Goal: Transaction & Acquisition: Purchase product/service

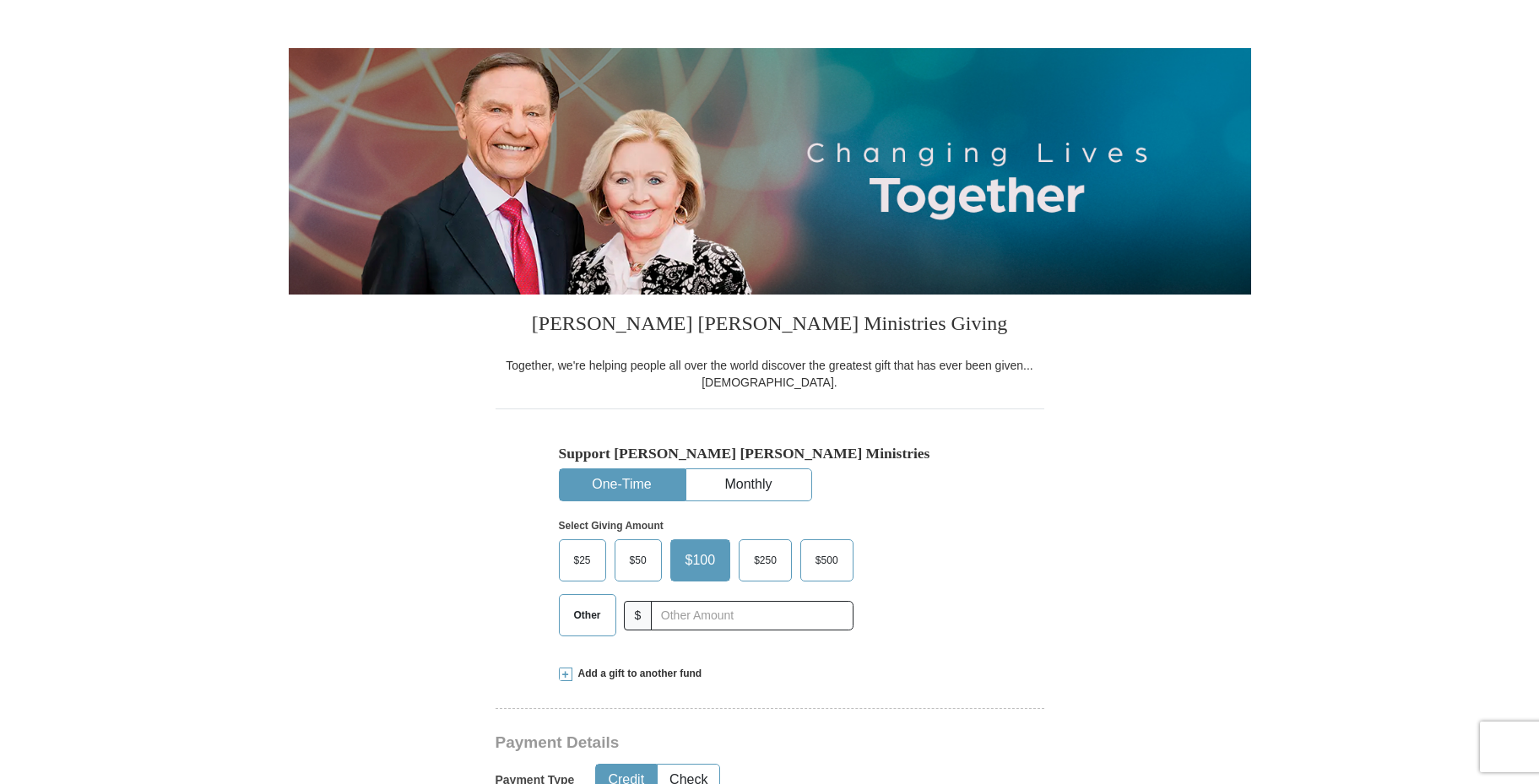
scroll to position [255, 0]
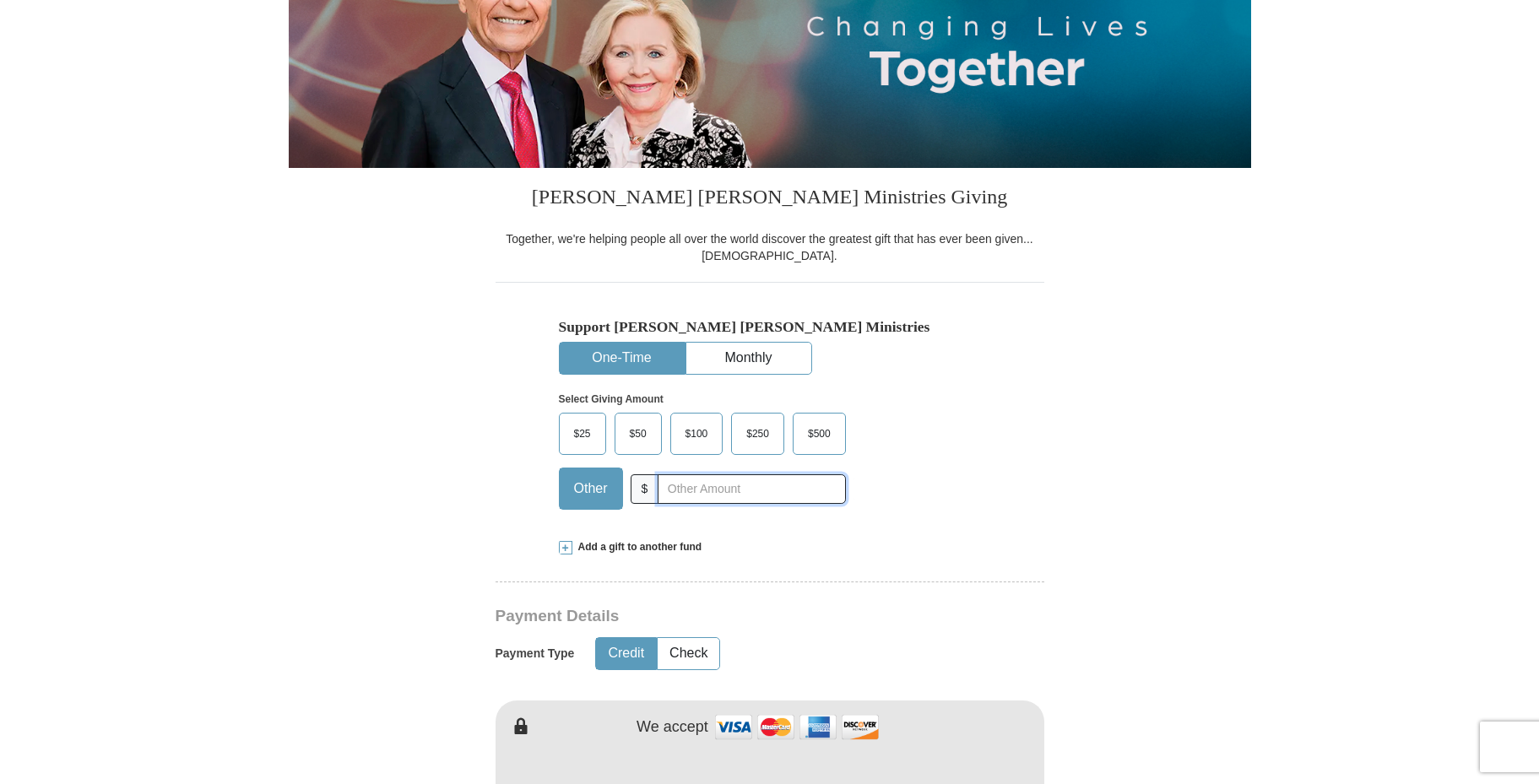
click at [693, 487] on input "text" at bounding box center [751, 488] width 187 height 30
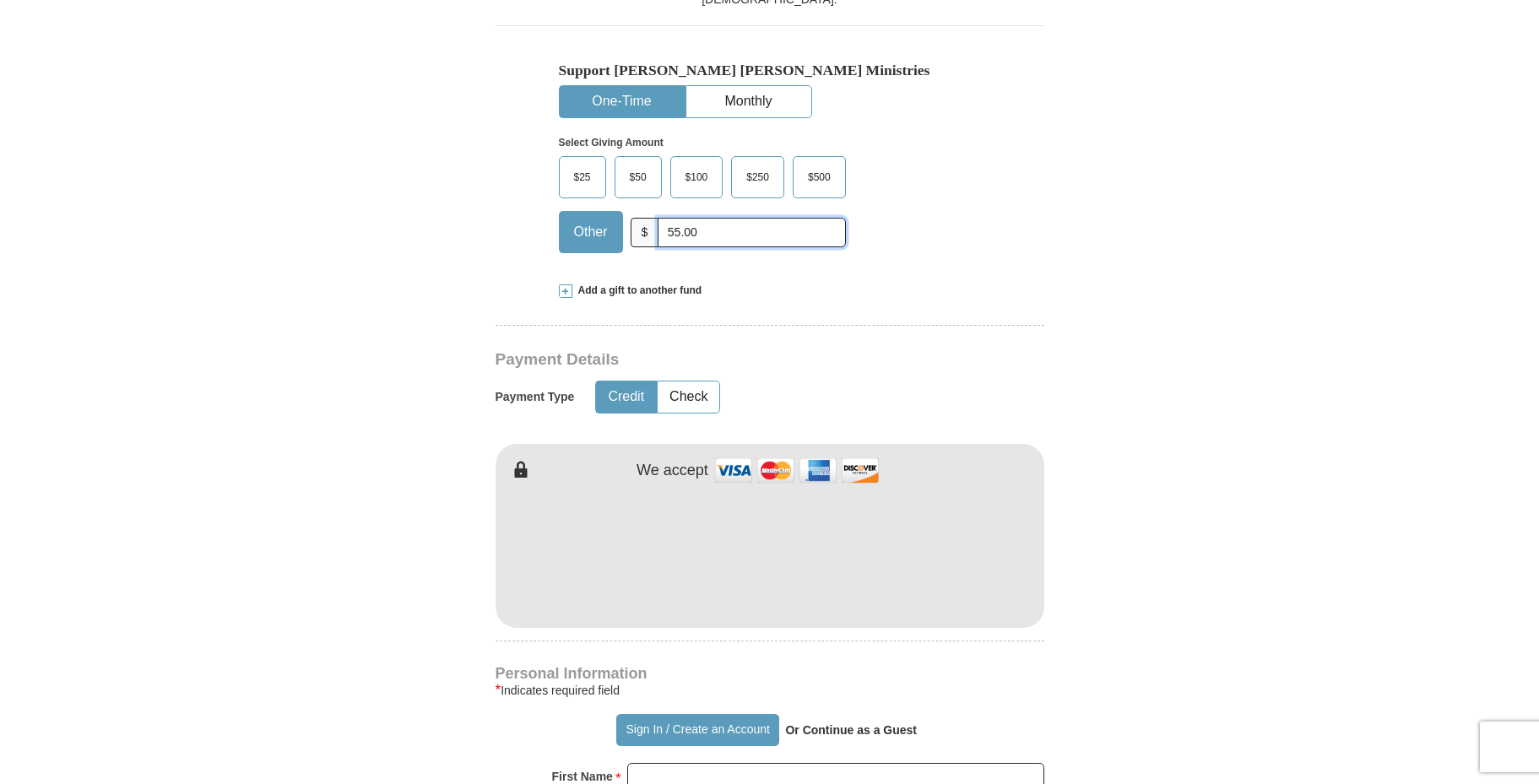
scroll to position [513, 0]
type input "55.00"
click at [681, 394] on button "Check" at bounding box center [688, 395] width 61 height 32
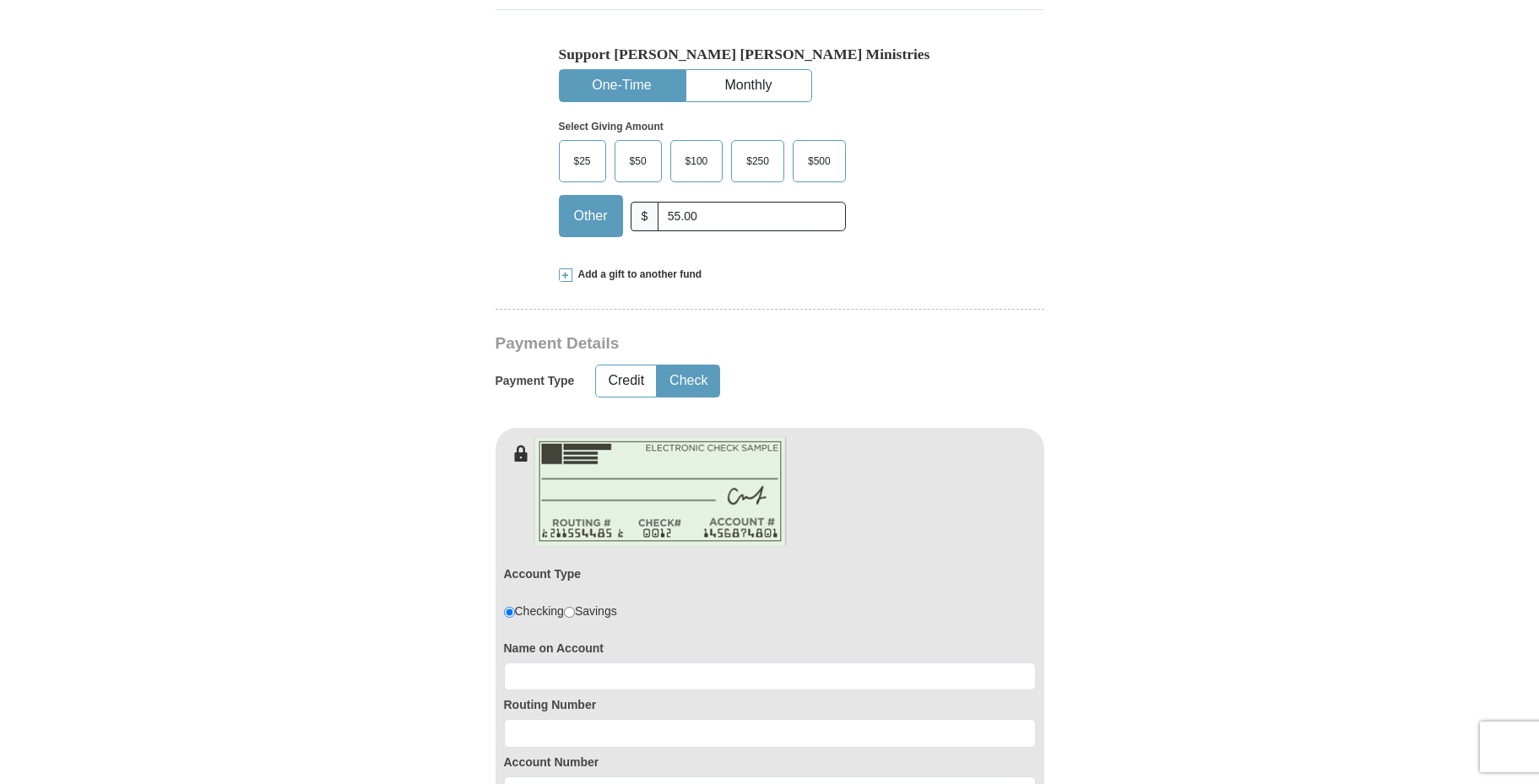
scroll to position [747, 0]
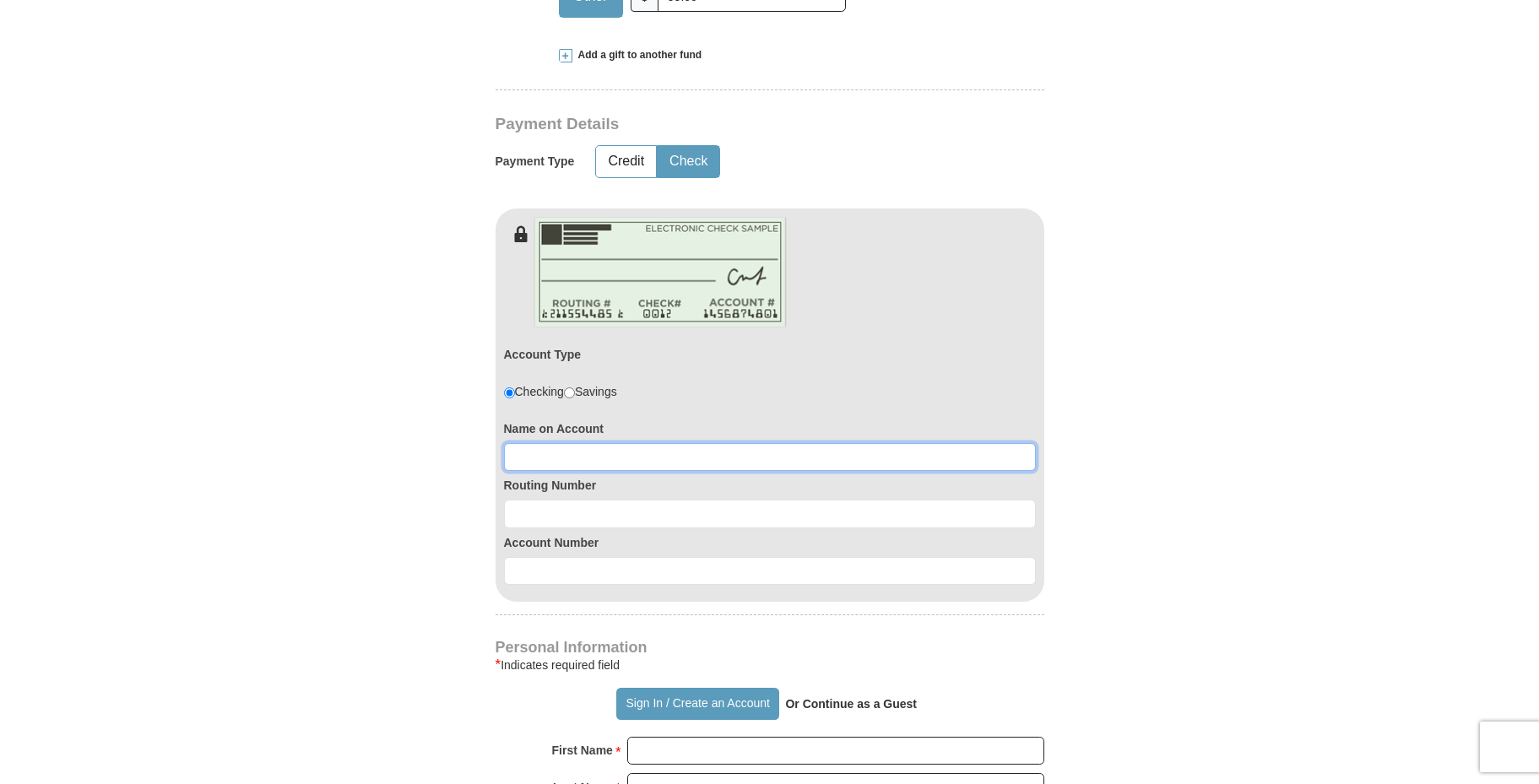
click at [596, 455] on input at bounding box center [770, 458] width 532 height 29
type input "G"
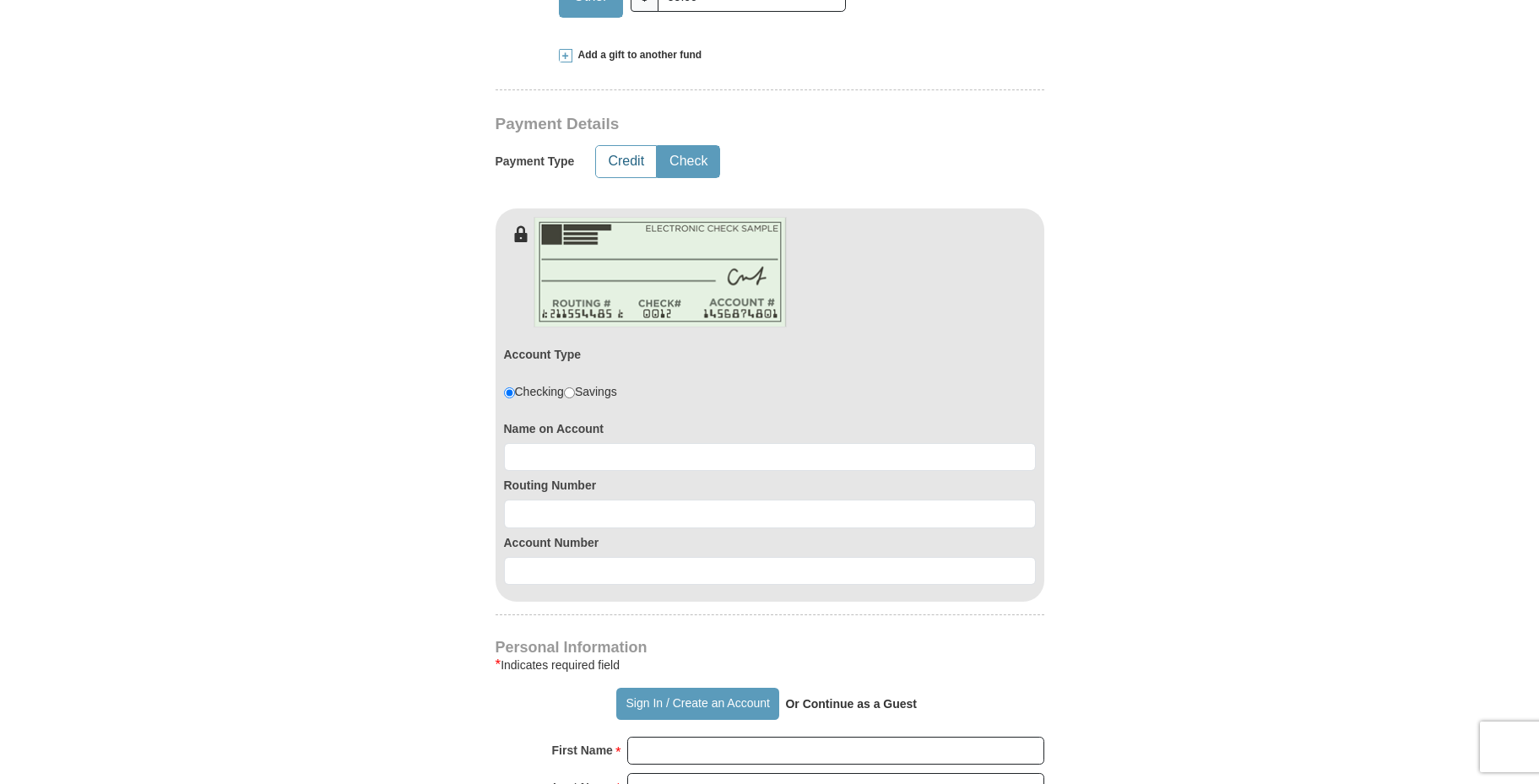
click at [635, 152] on button "Credit" at bounding box center [626, 161] width 60 height 32
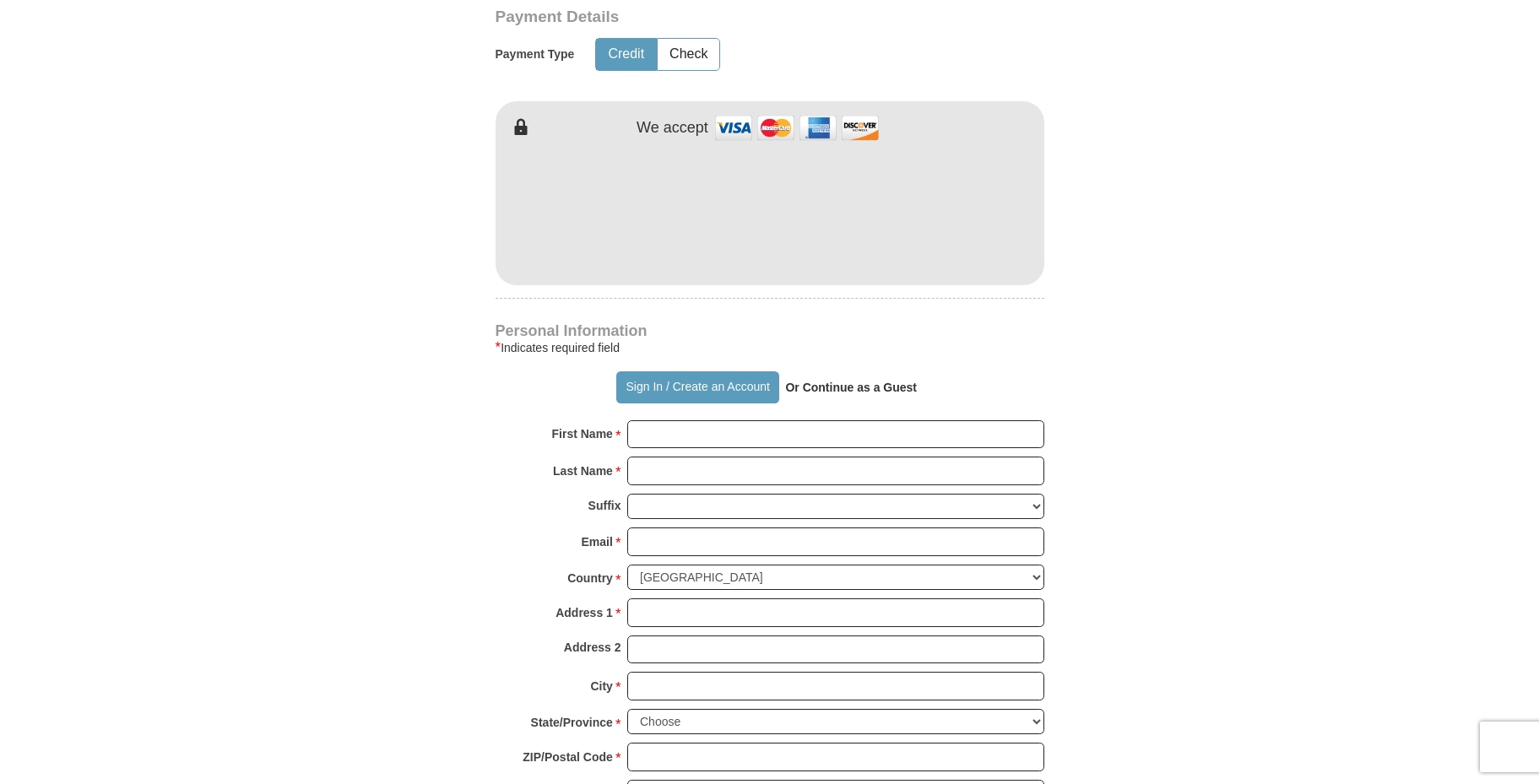
scroll to position [917, 0]
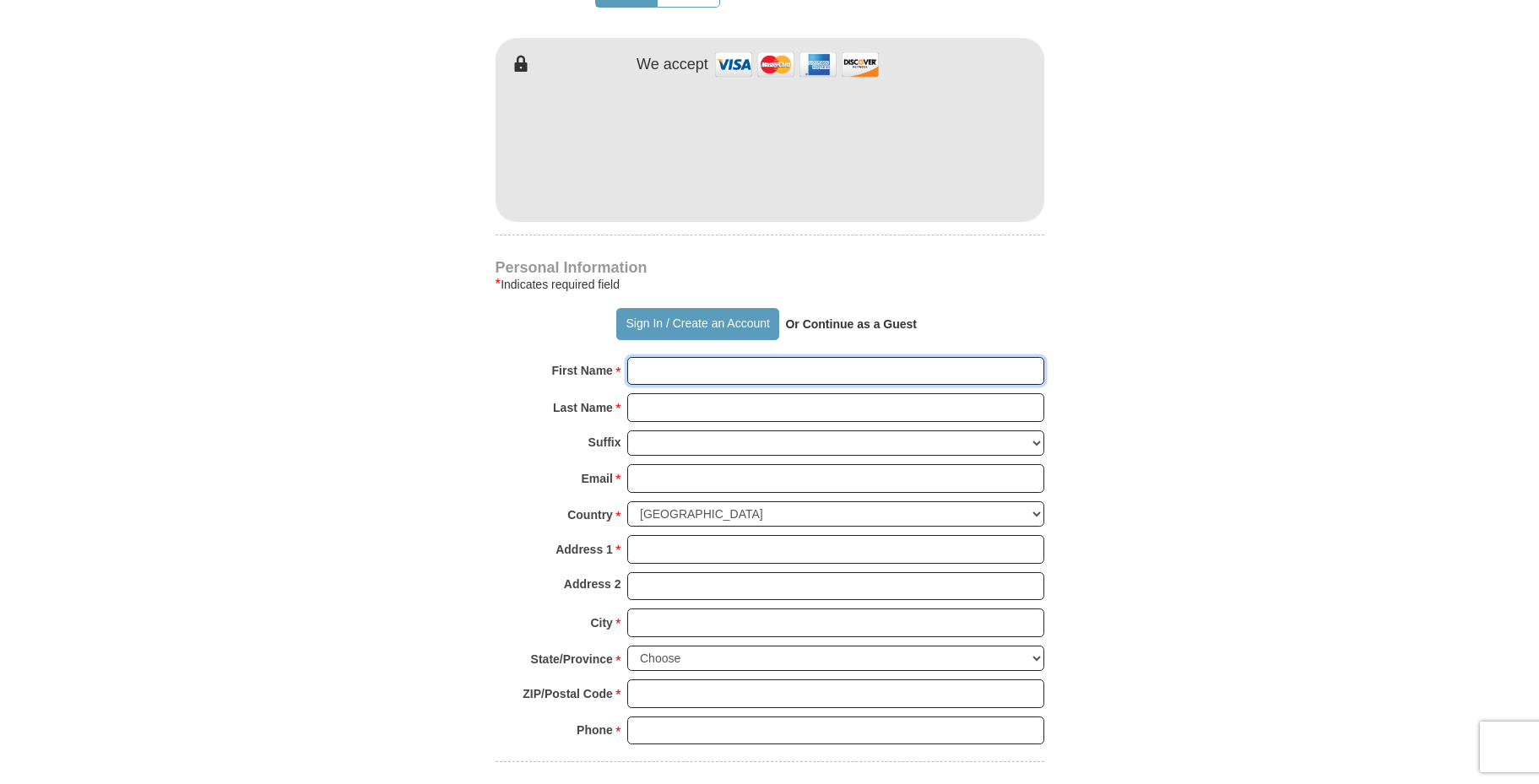
click at [720, 370] on input "First Name *" at bounding box center [835, 371] width 417 height 29
type input "[PERSON_NAME]"
type input "[EMAIL_ADDRESS][DOMAIN_NAME]"
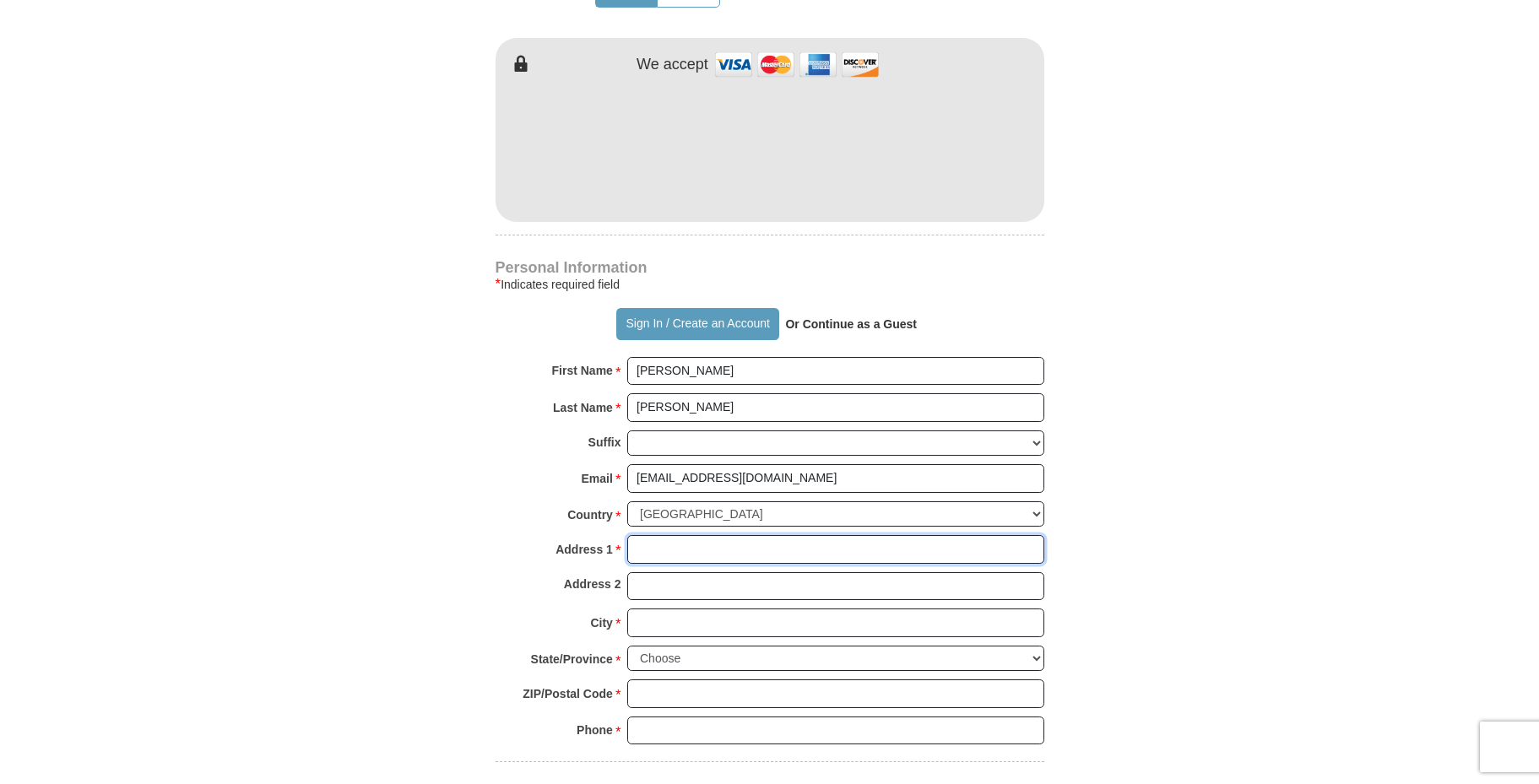
type input "[STREET_ADDRESS]"
type input "[PERSON_NAME]"
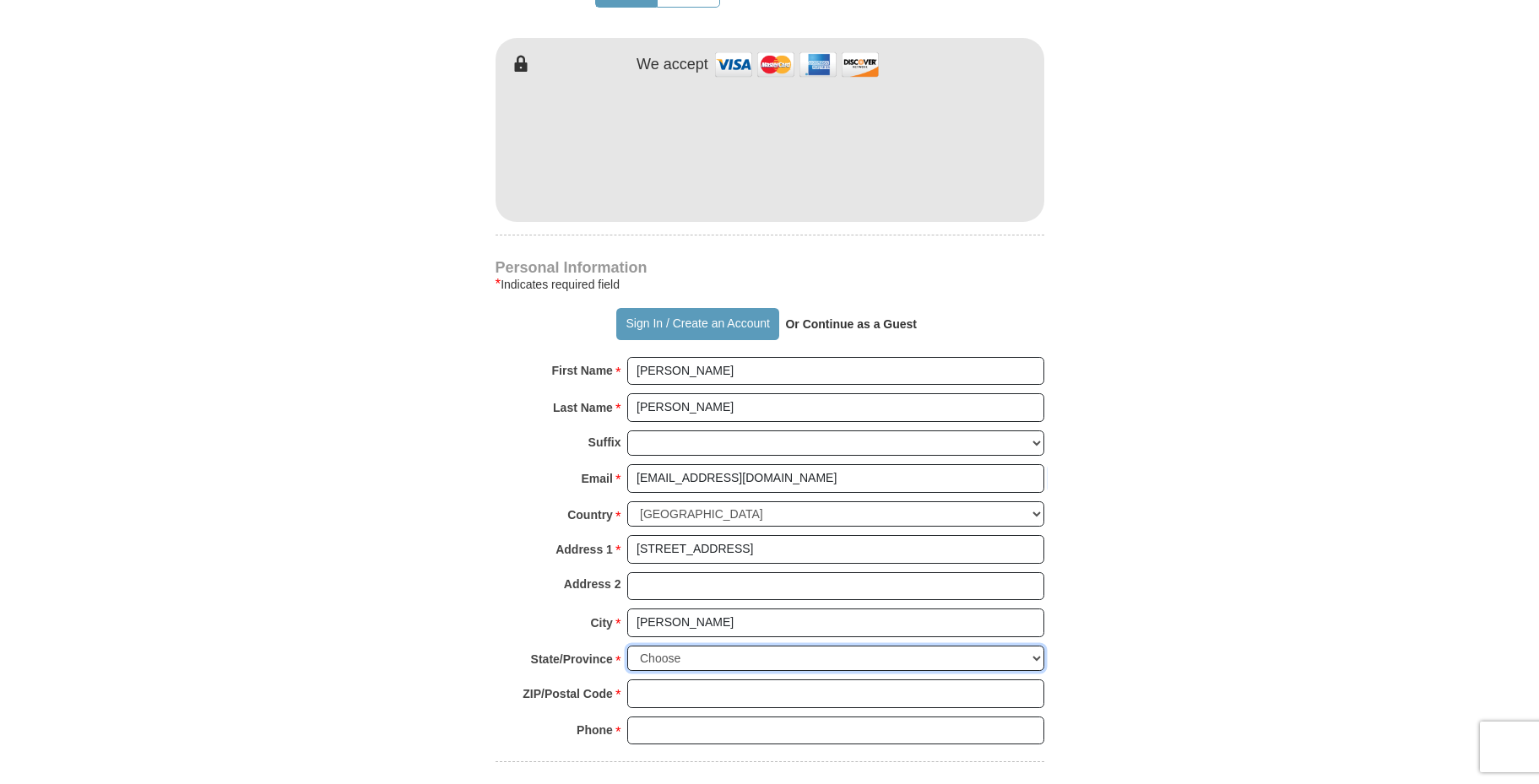
select select "SD"
type input "57225"
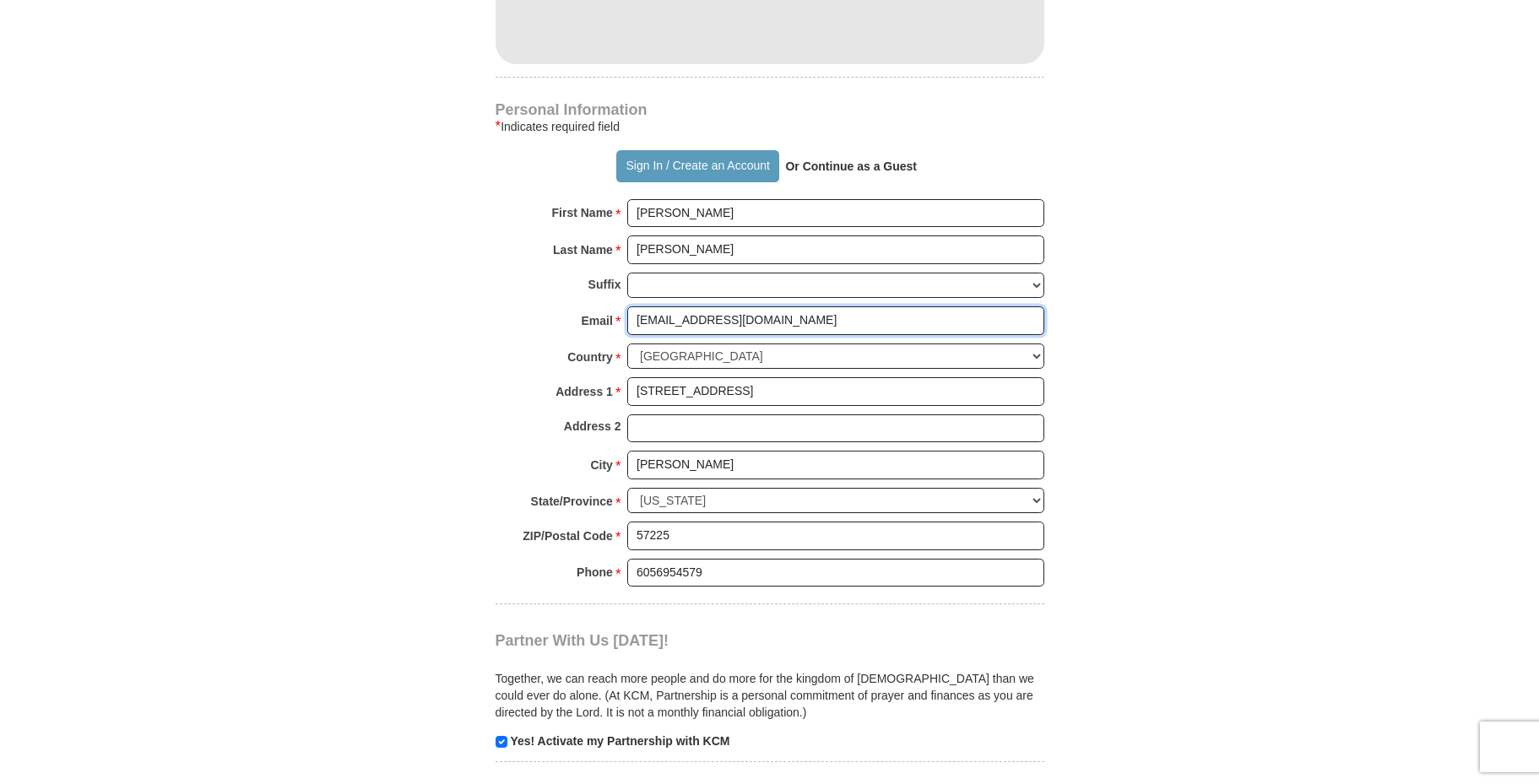
scroll to position [1134, 0]
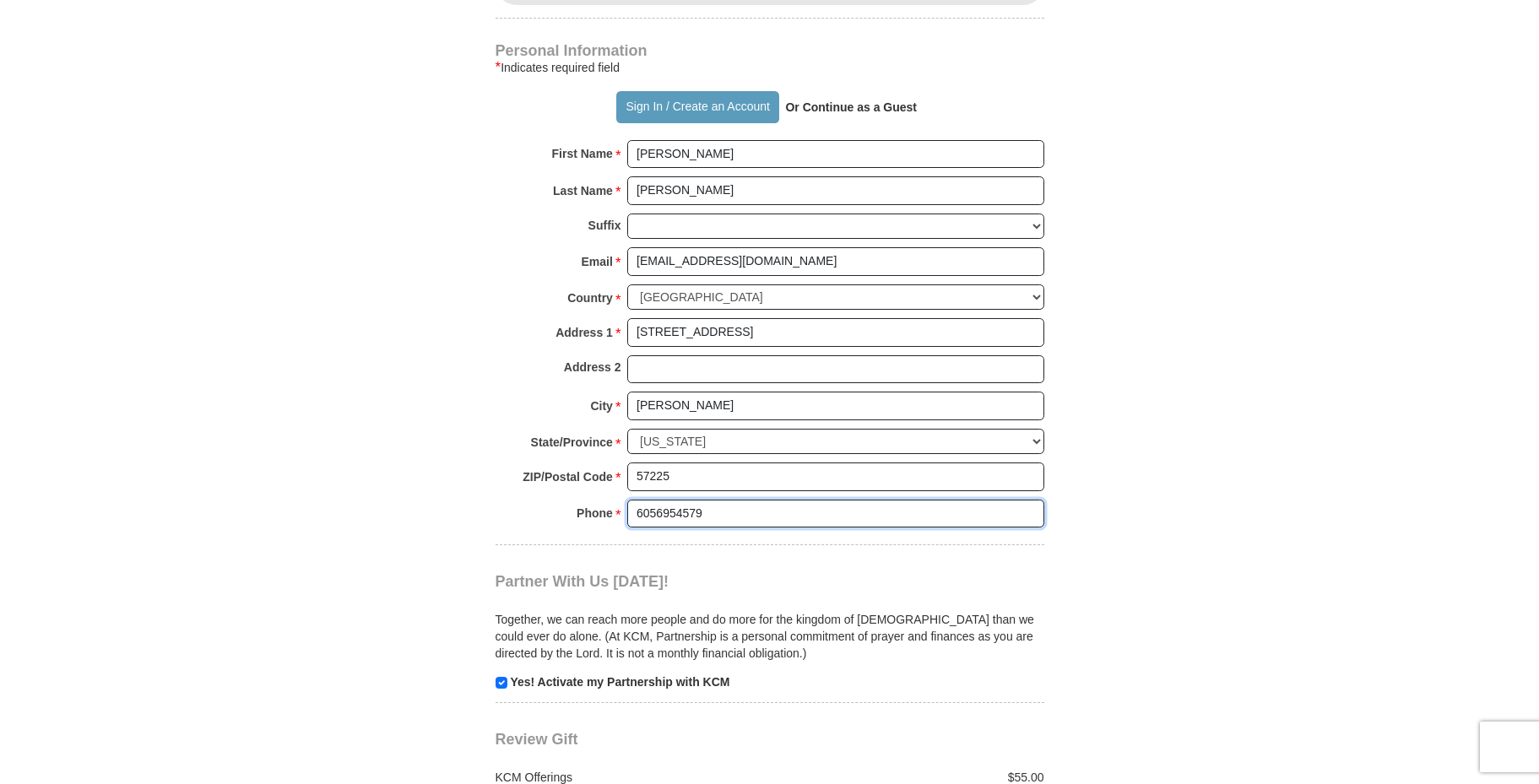
click at [716, 508] on input "6056954579" at bounding box center [835, 514] width 417 height 29
type input "6055327255"
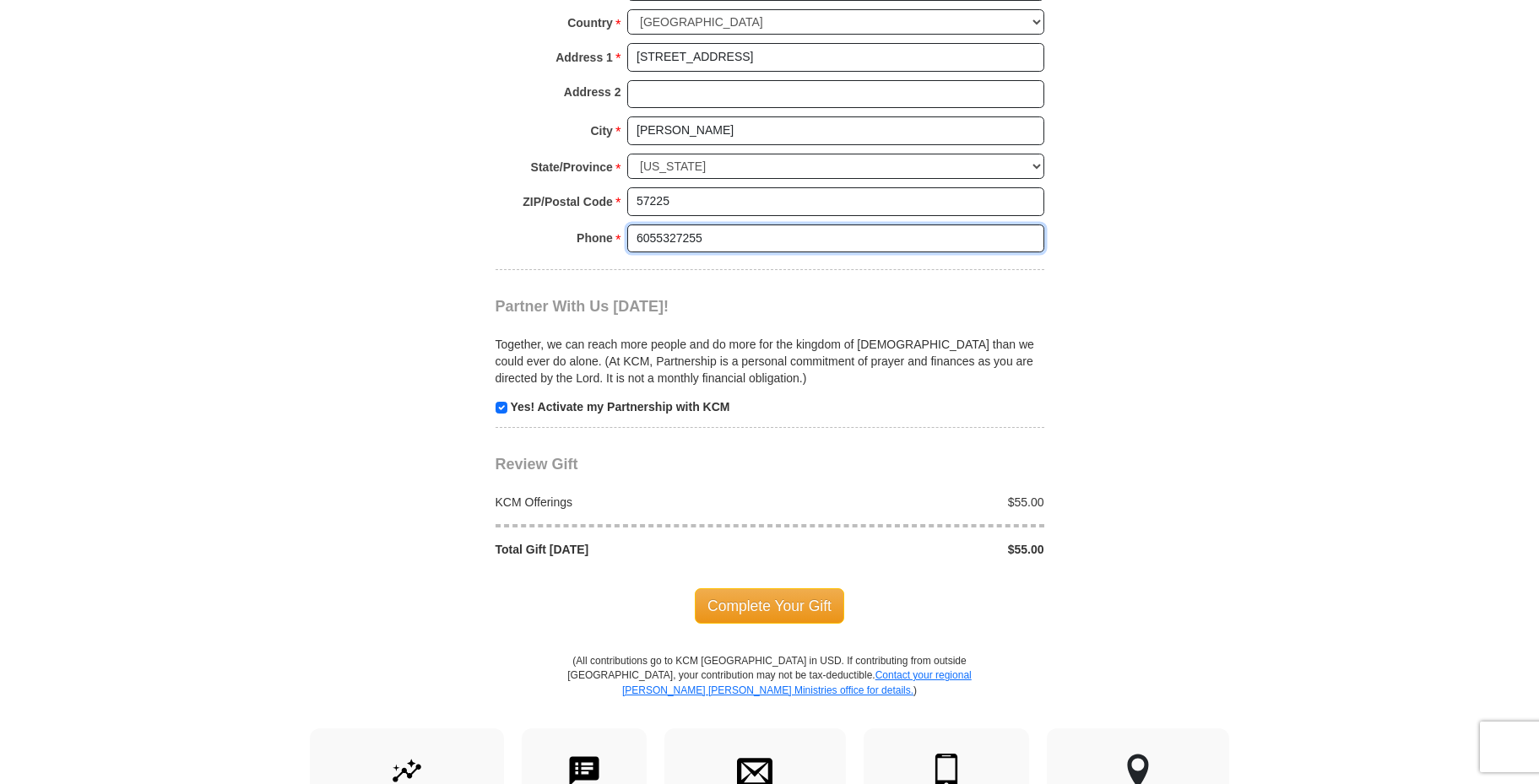
scroll to position [1421, 0]
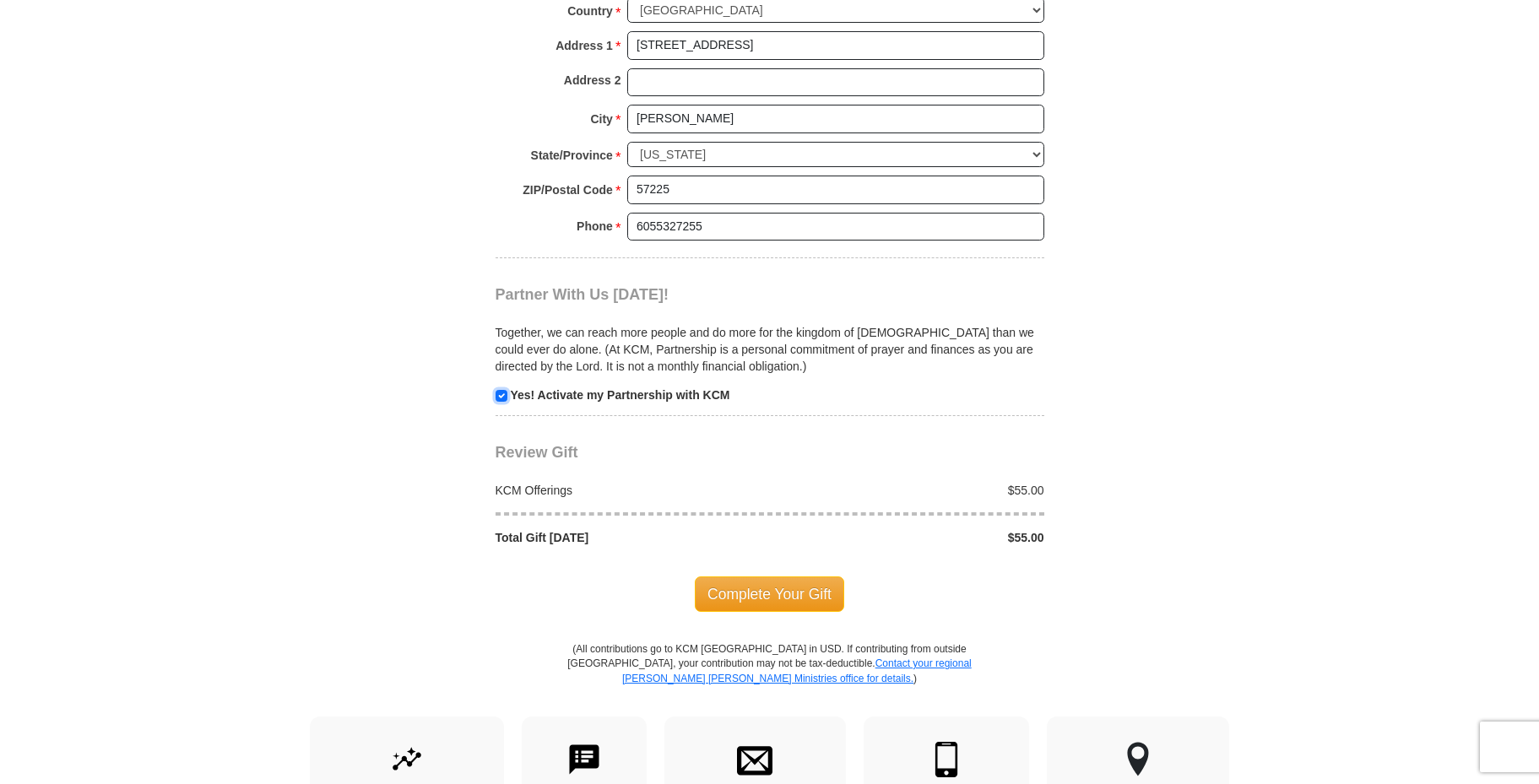
click at [502, 394] on input "checkbox" at bounding box center [501, 395] width 12 height 12
checkbox input "false"
click at [773, 584] on span "Complete Your Gift" at bounding box center [770, 594] width 150 height 36
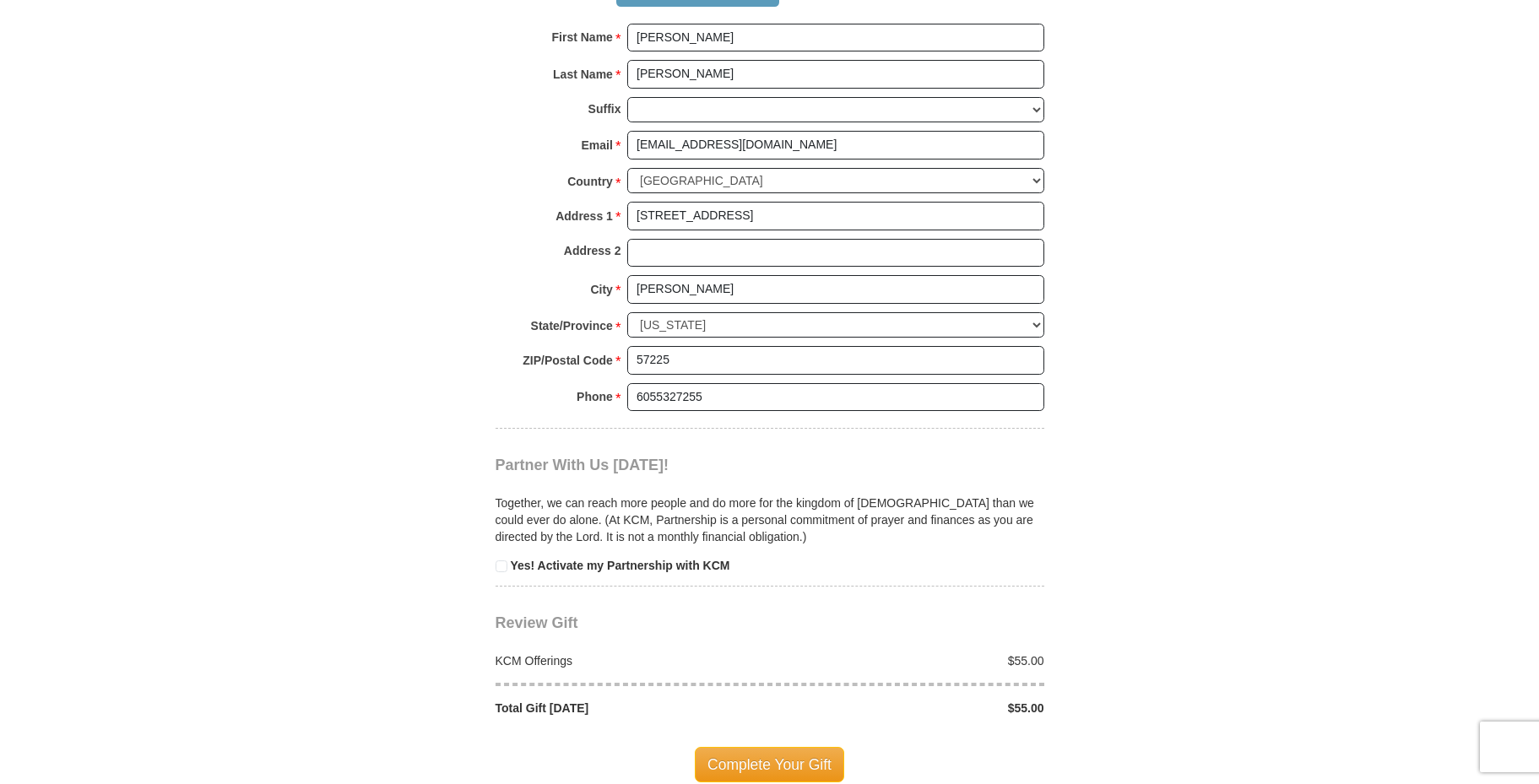
scroll to position [1717, 0]
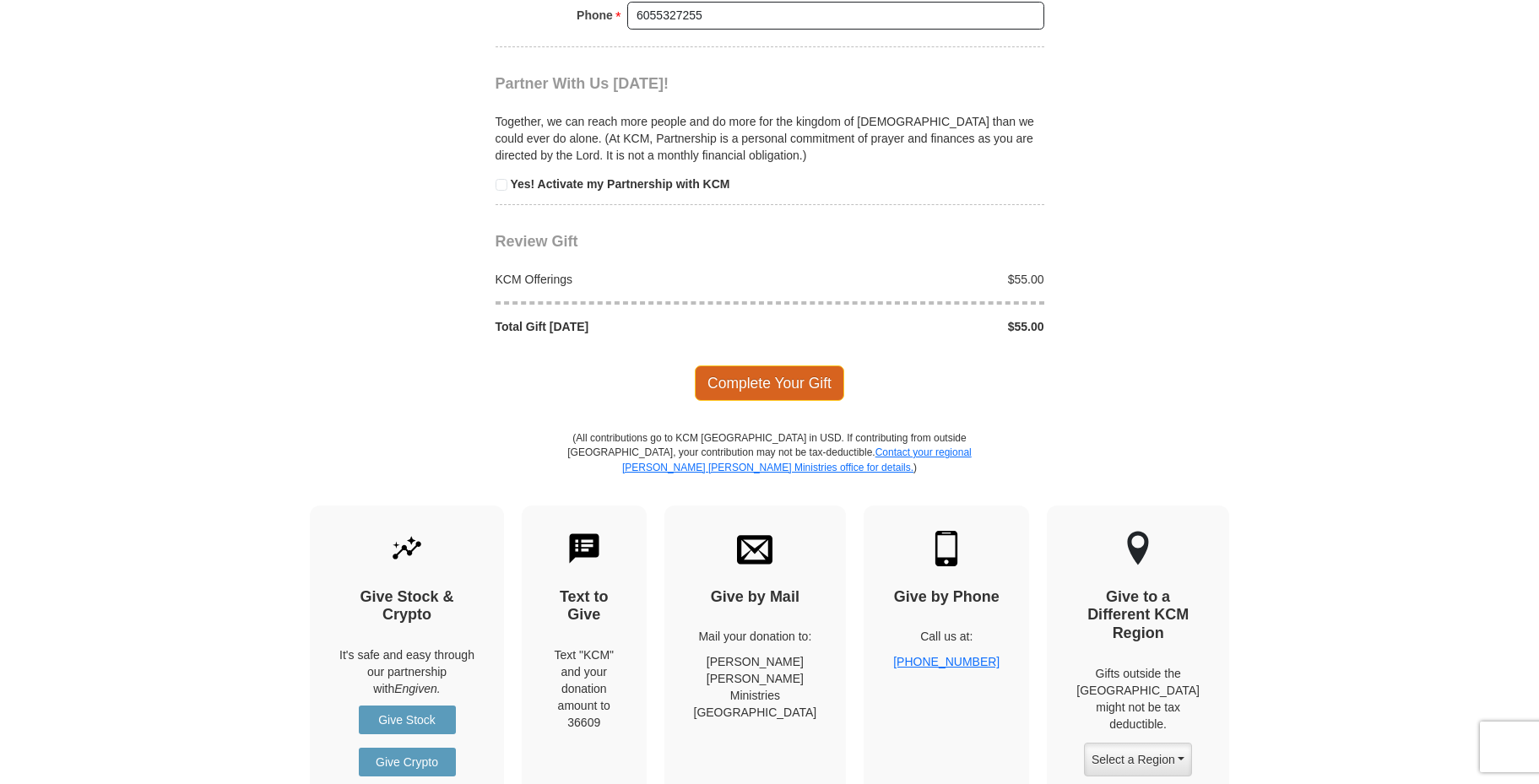
click at [806, 385] on span "Complete Your Gift" at bounding box center [770, 383] width 150 height 36
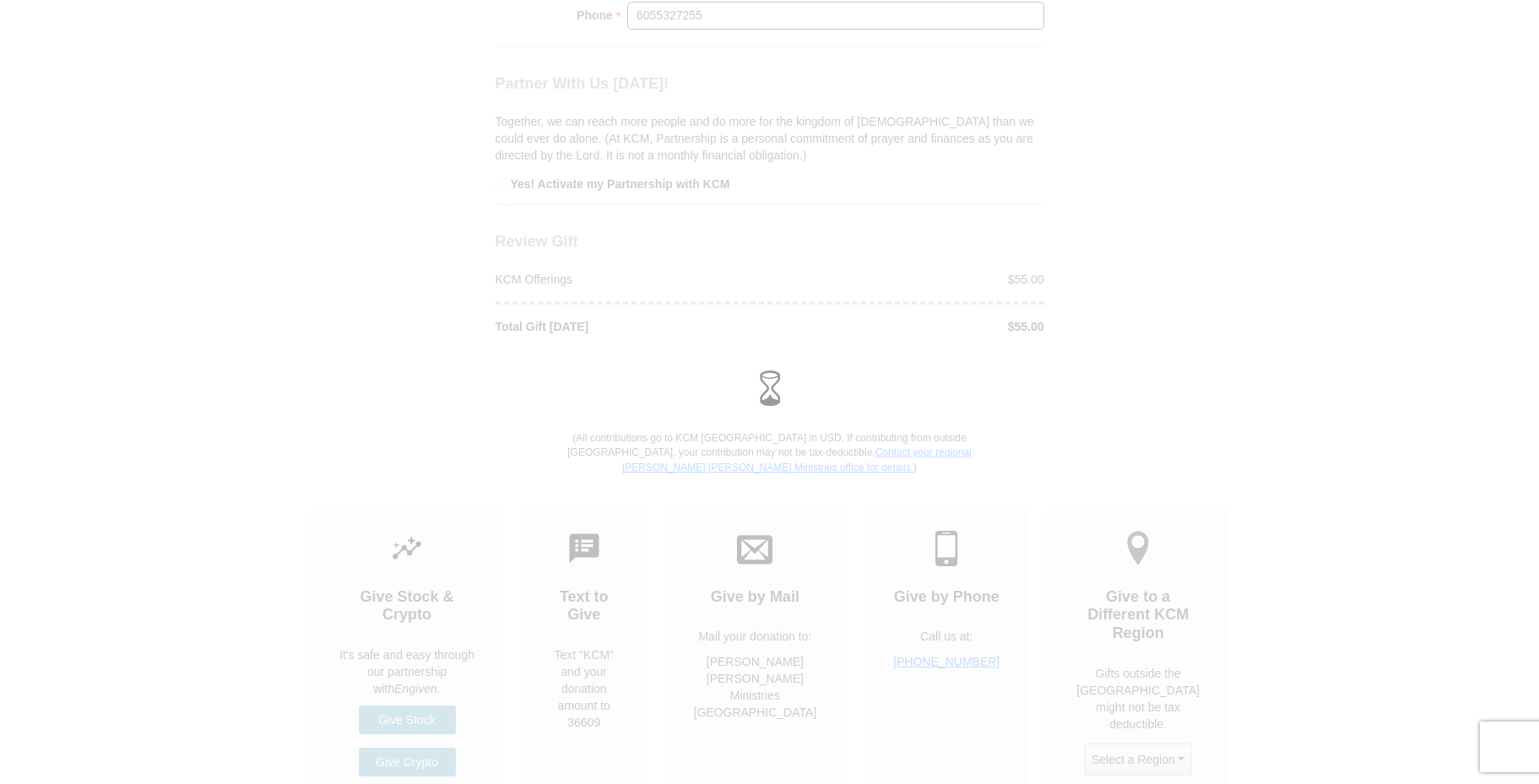
scroll to position [1632, 0]
